Goal: Task Accomplishment & Management: Complete application form

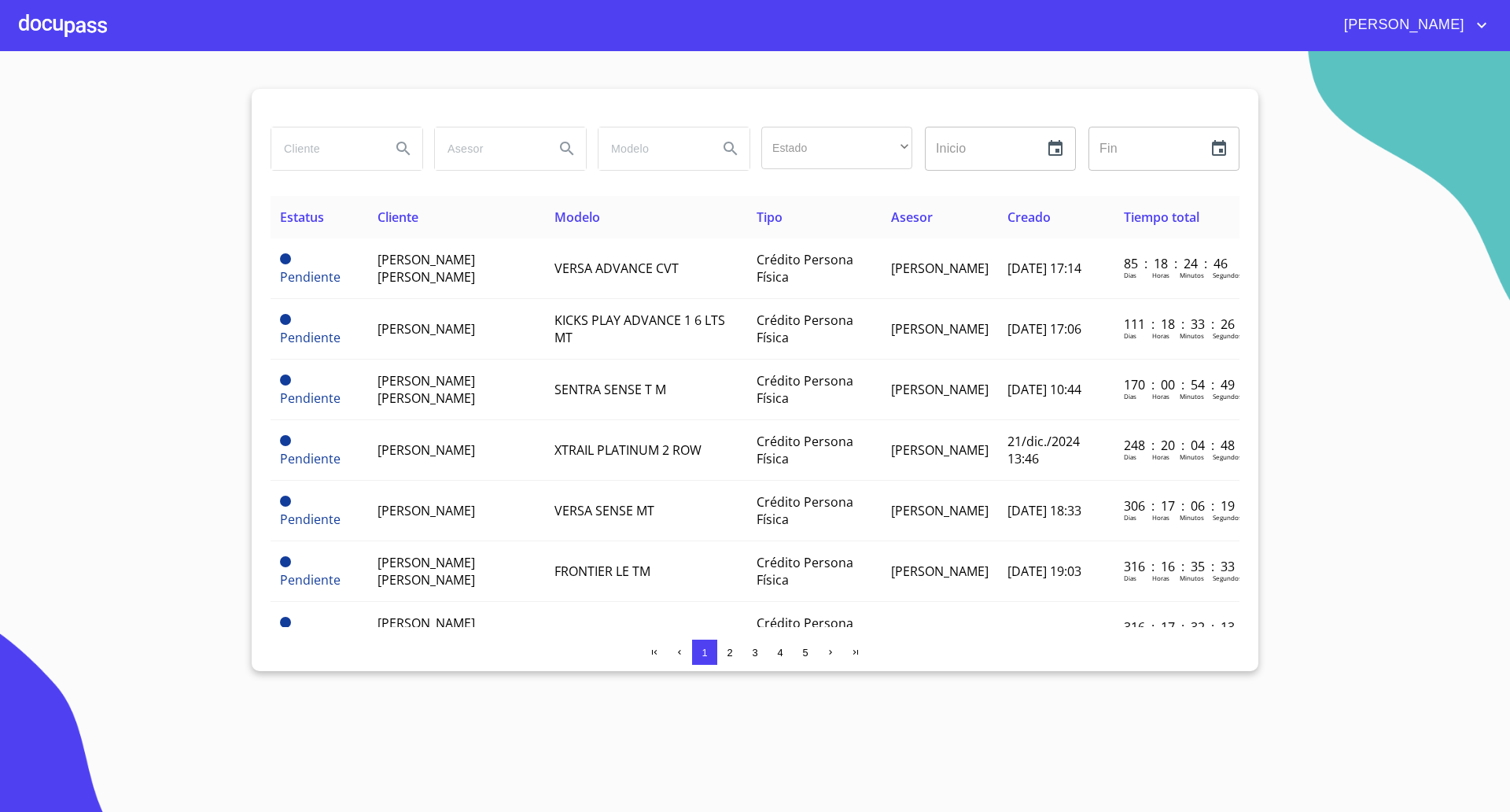
click at [45, 14] on div at bounding box center [63, 25] width 88 height 50
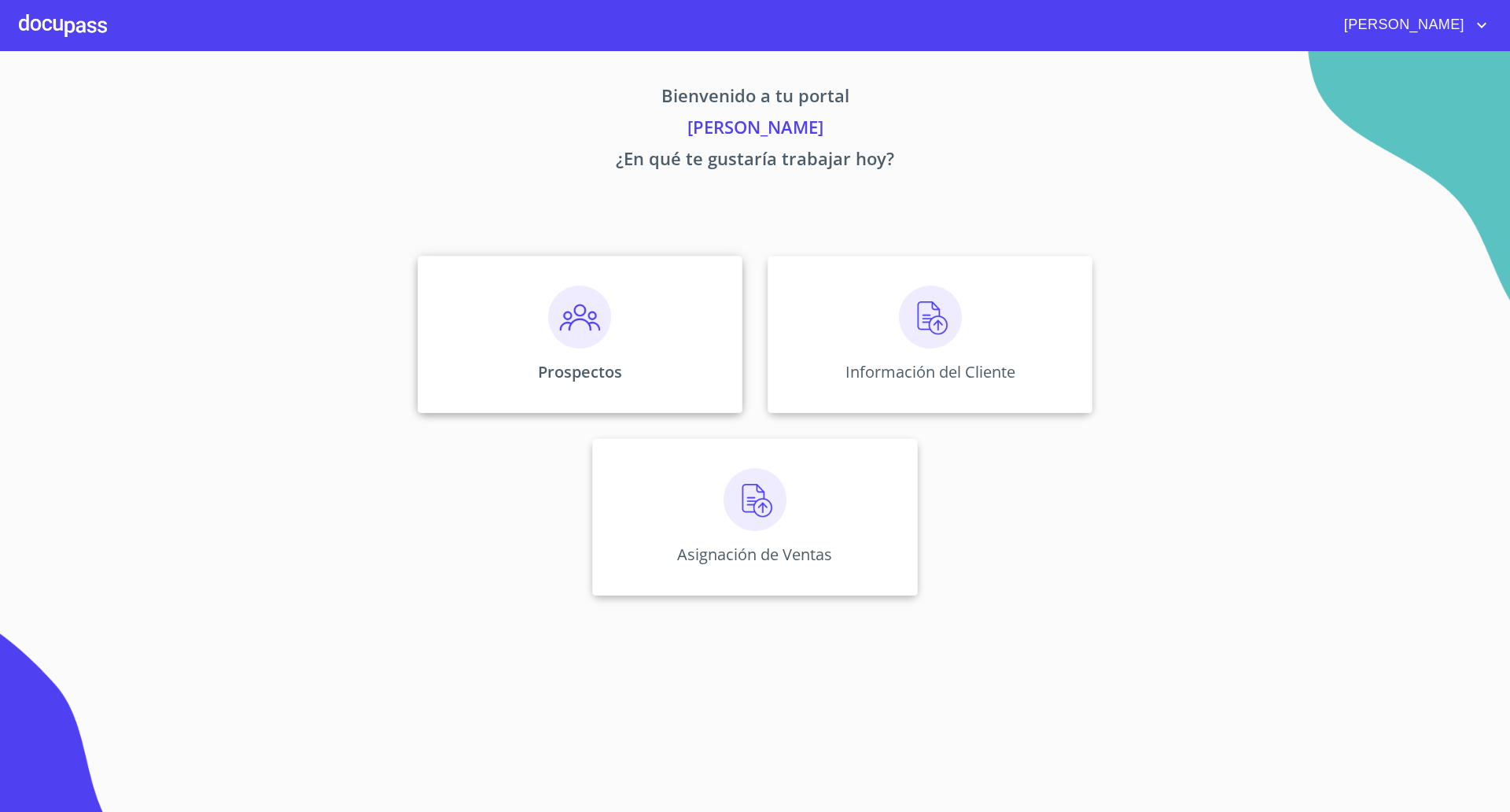
click at [578, 345] on img at bounding box center [580, 317] width 63 height 63
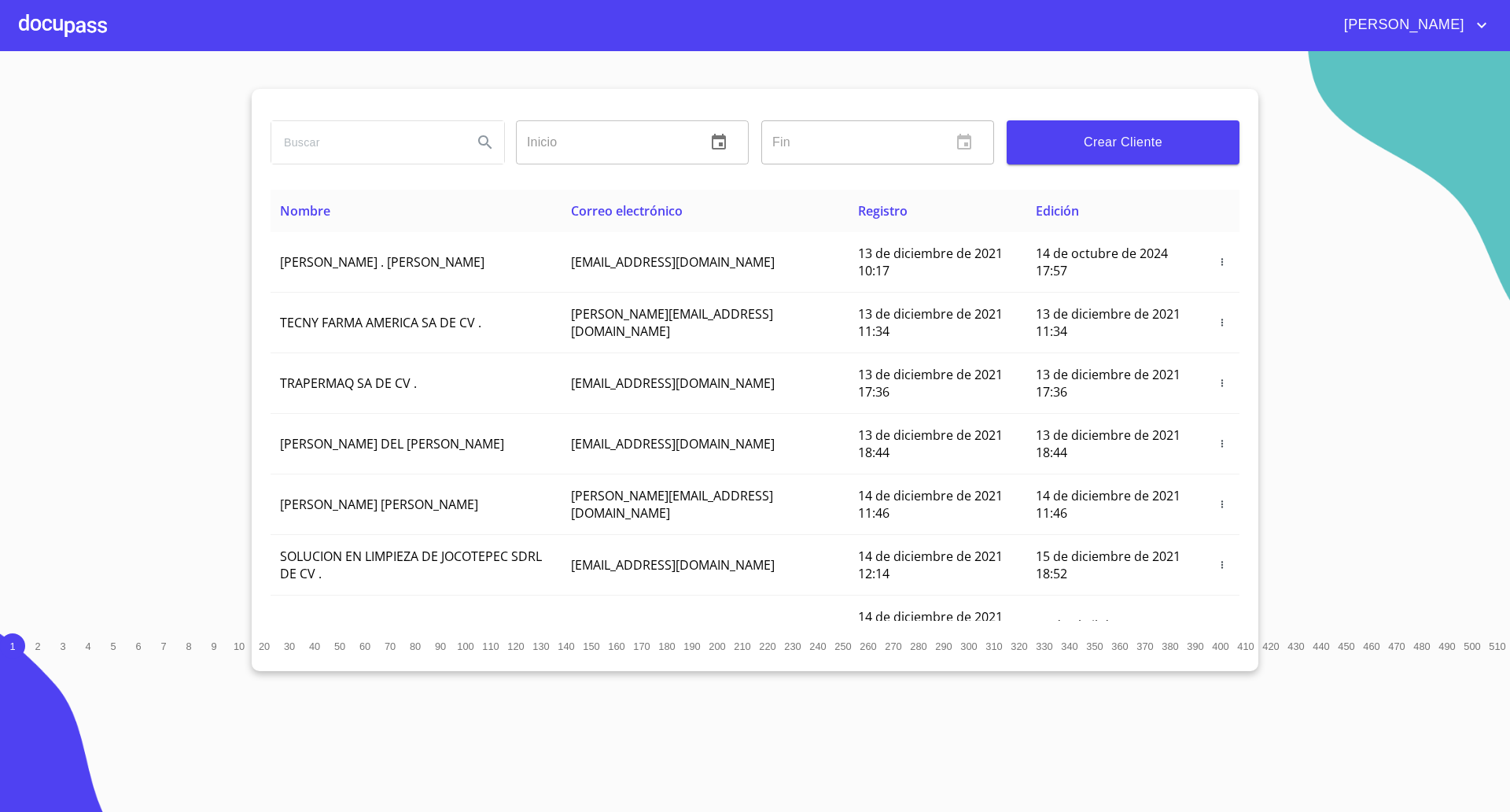
click at [1124, 152] on span "Crear Cliente" at bounding box center [1123, 142] width 208 height 22
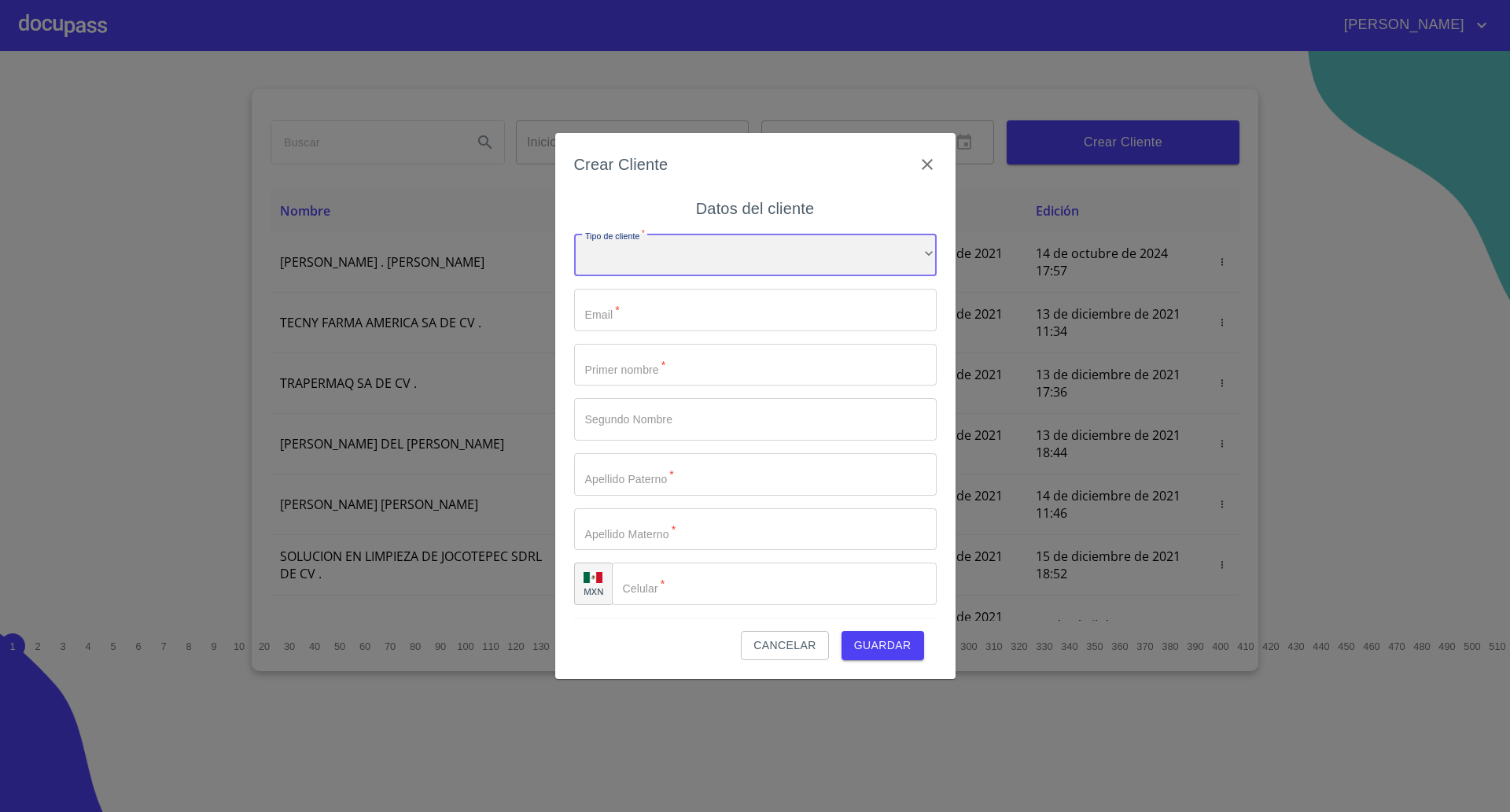
click at [779, 263] on div "​" at bounding box center [755, 254] width 363 height 43
click at [699, 369] on div at bounding box center [755, 406] width 1510 height 812
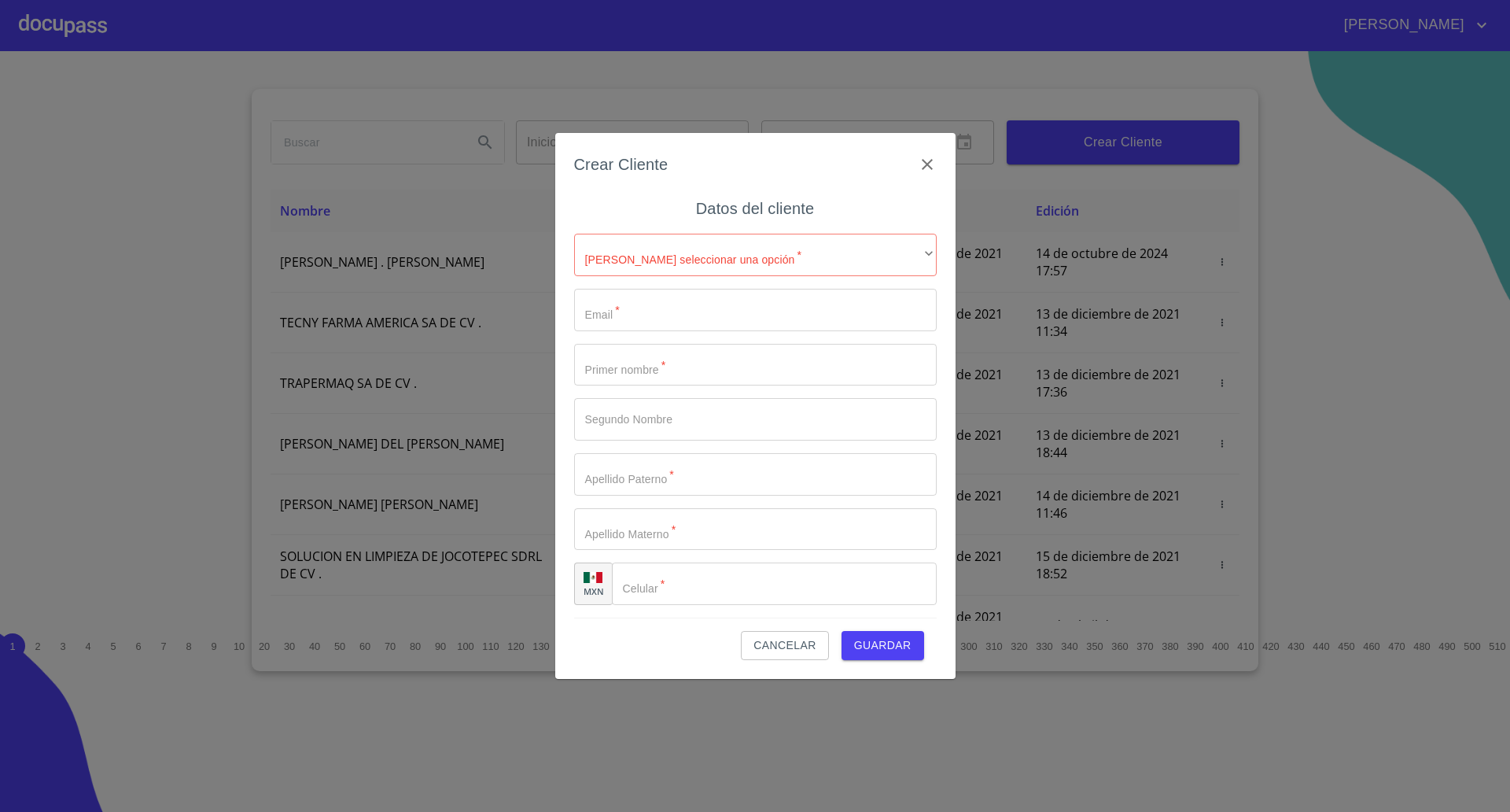
click at [731, 282] on div "[PERSON_NAME] seleccionar una opción   * ​ ​ Email   * ​ Primer nombre   * ​ Se…" at bounding box center [755, 419] width 363 height 397
click at [691, 275] on div "​" at bounding box center [755, 254] width 363 height 43
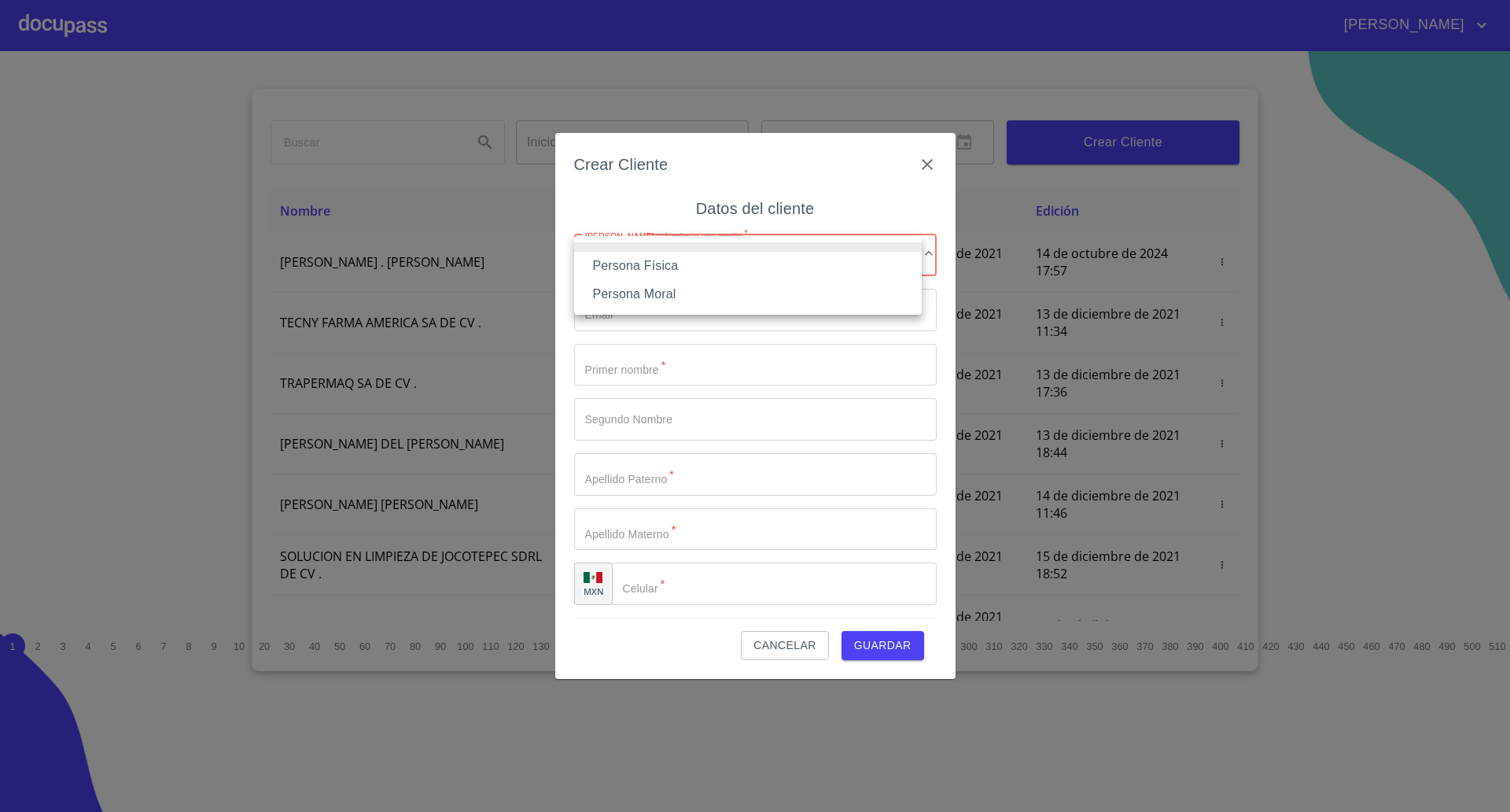
click at [677, 267] on li "Persona Física" at bounding box center [748, 265] width 347 height 29
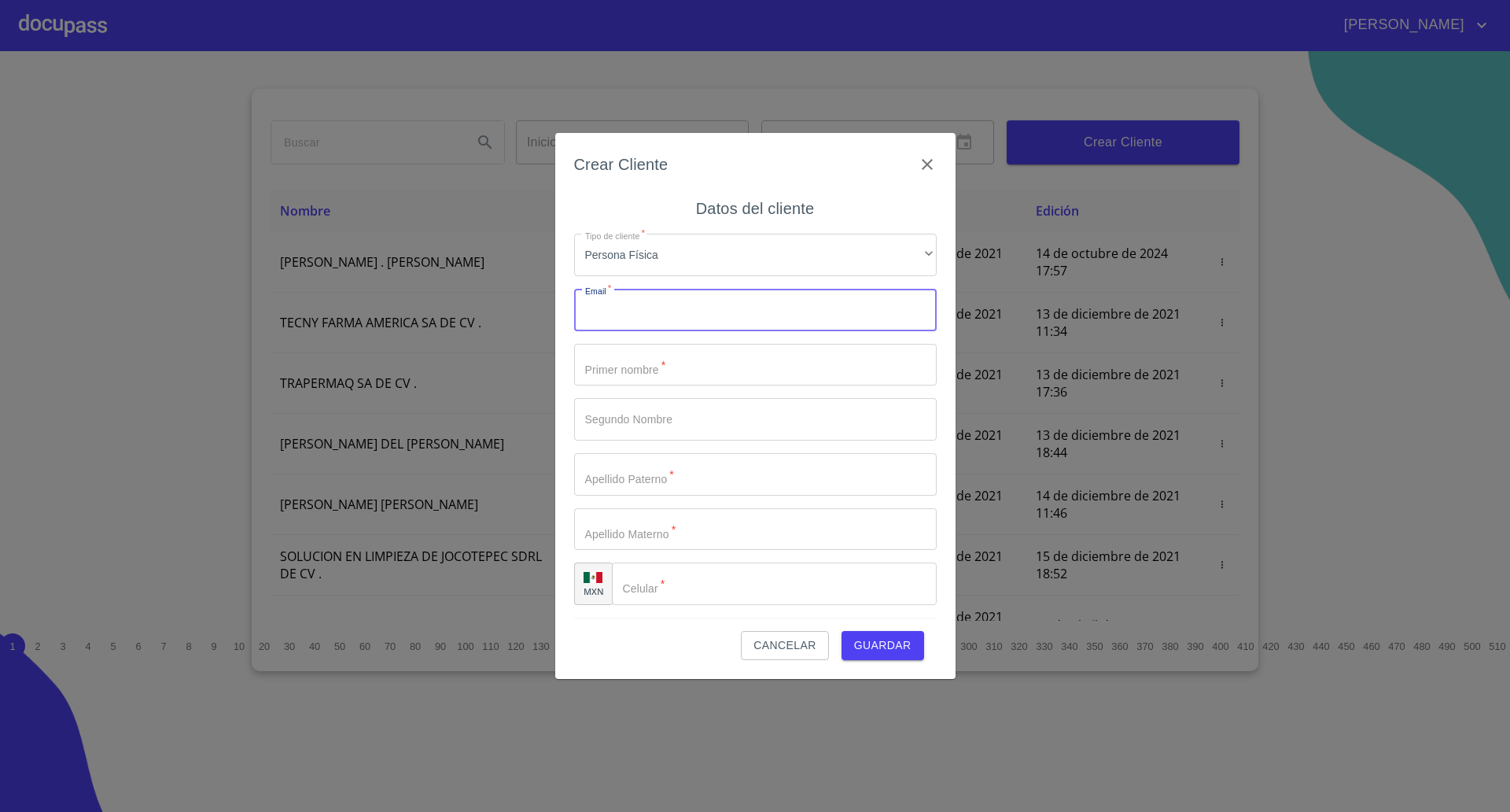
click at [658, 315] on input "Tipo de cliente   *" at bounding box center [755, 310] width 363 height 43
click at [658, 318] on input "Tipo de cliente   *" at bounding box center [755, 310] width 363 height 43
type input "[PERSON_NAME][EMAIL_ADDRESS][DOMAIN_NAME]"
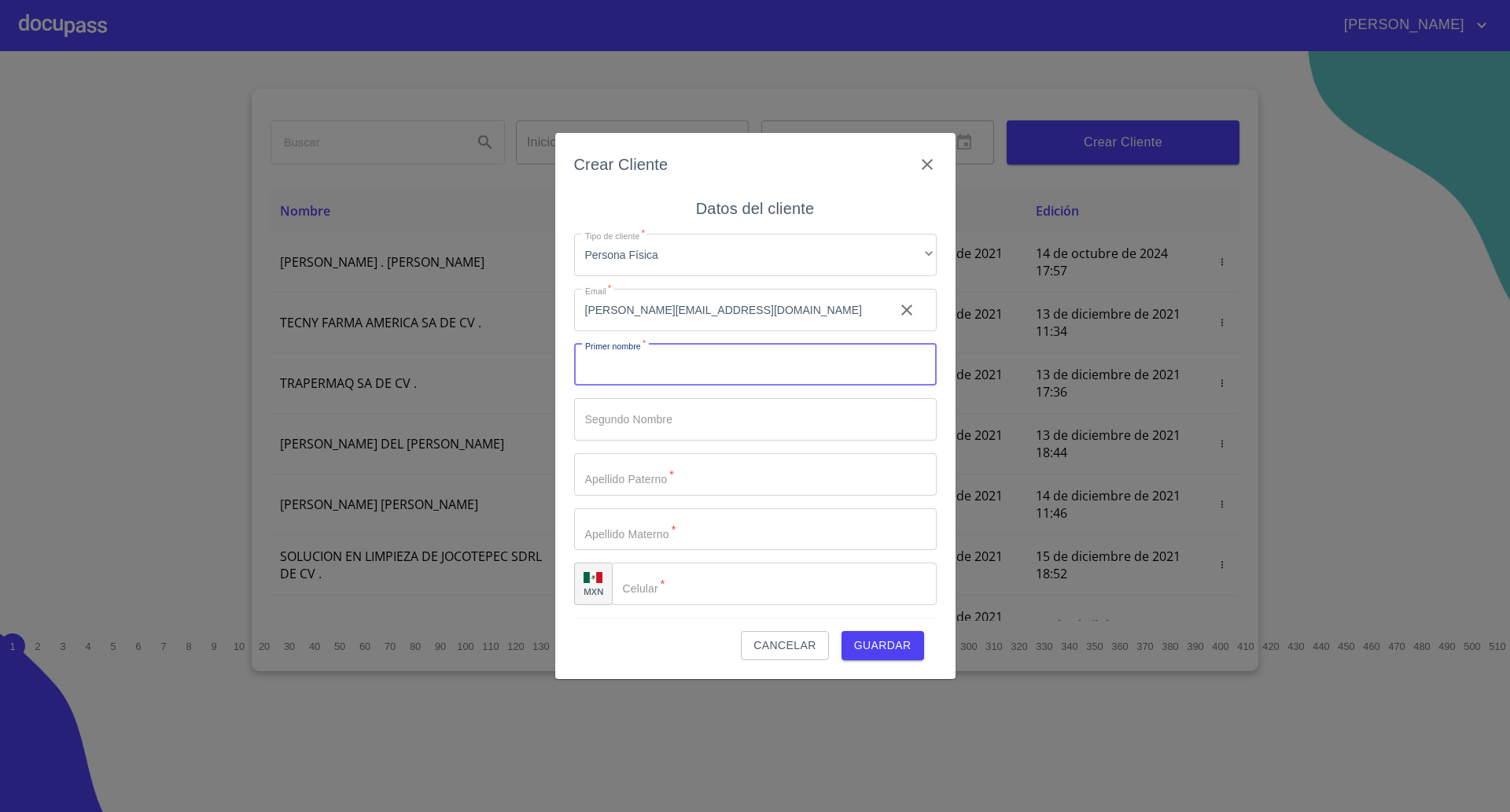
click at [659, 364] on input "Tipo de cliente   *" at bounding box center [755, 365] width 363 height 43
type input "cesa"
click at [652, 460] on input "Tipo de cliente   *" at bounding box center [755, 474] width 363 height 43
type input "rod"
click at [650, 551] on div "Tipo de cliente   * Persona Física ​ Email   * [PERSON_NAME][EMAIL_ADDRESS][DOM…" at bounding box center [755, 419] width 363 height 397
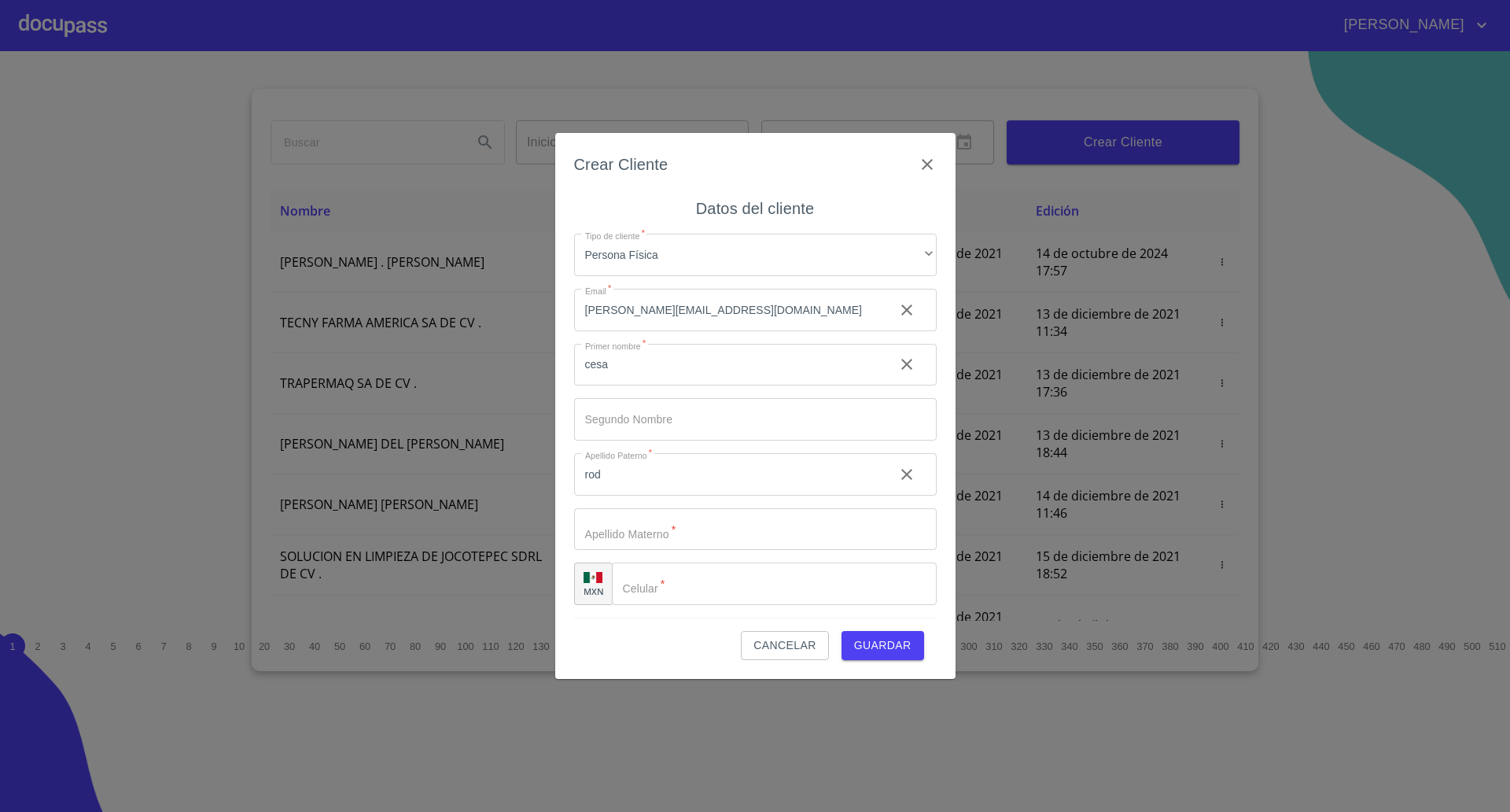
click at [655, 386] on input "Tipo de cliente   *" at bounding box center [728, 365] width 307 height 43
type input "cfhfgn"
click at [673, 594] on input "Tipo de cliente   *" at bounding box center [793, 583] width 285 height 43
type input "[PHONE_NUMBER]"
click at [869, 640] on span "Guardar" at bounding box center [883, 645] width 57 height 20
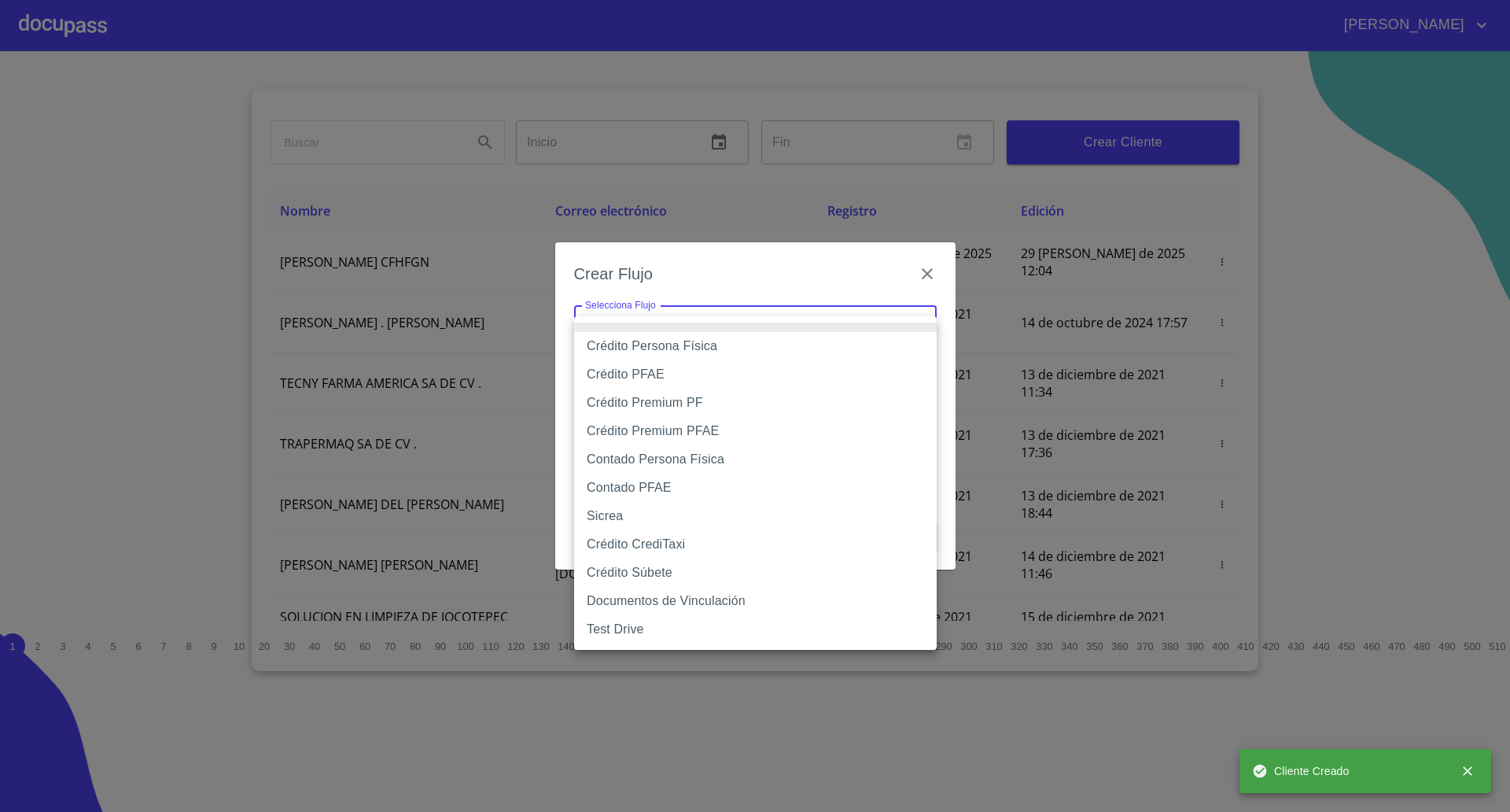
click at [773, 320] on body "[PERSON_NAME] ​ Fin ​ Crear Cliente Nombre Correo electrónico Registro Edición …" at bounding box center [755, 406] width 1510 height 812
